Goal: Check status: Check status

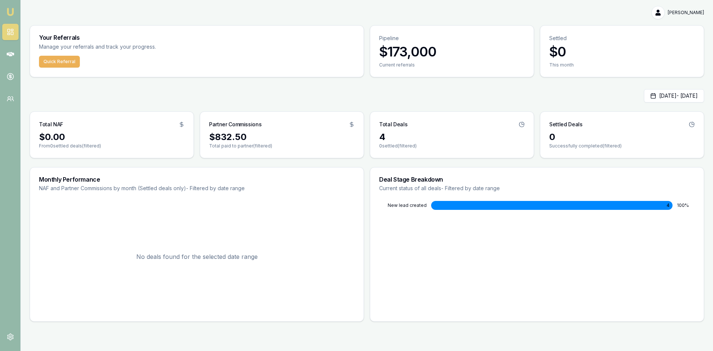
click at [240, 132] on div "$832.50" at bounding box center [282, 137] width 146 height 12
click at [5, 77] on link at bounding box center [10, 76] width 16 height 16
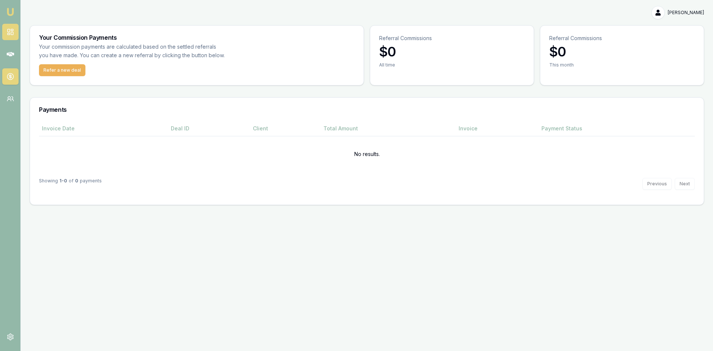
click at [10, 31] on icon at bounding box center [10, 31] width 7 height 7
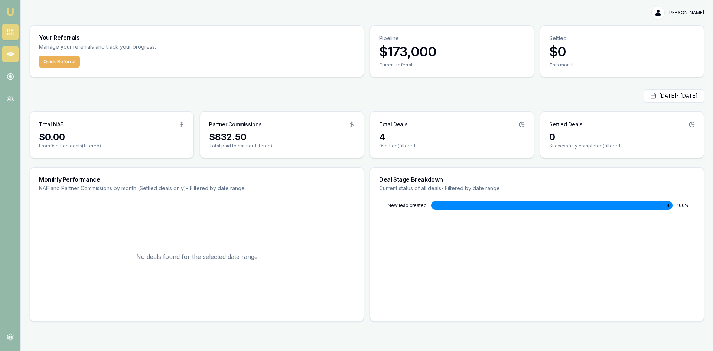
click at [8, 51] on icon at bounding box center [10, 54] width 7 height 7
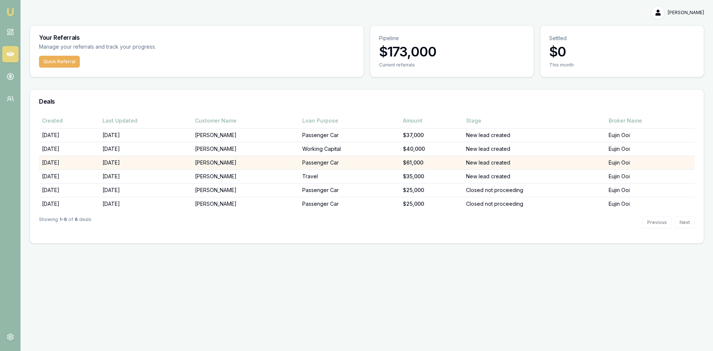
click at [212, 163] on td "[PERSON_NAME]" at bounding box center [245, 163] width 107 height 14
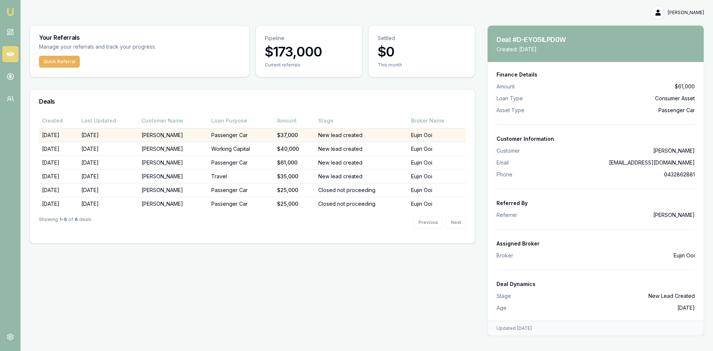
click at [299, 134] on div "$37,000" at bounding box center [294, 134] width 35 height 7
